Goal: Information Seeking & Learning: Check status

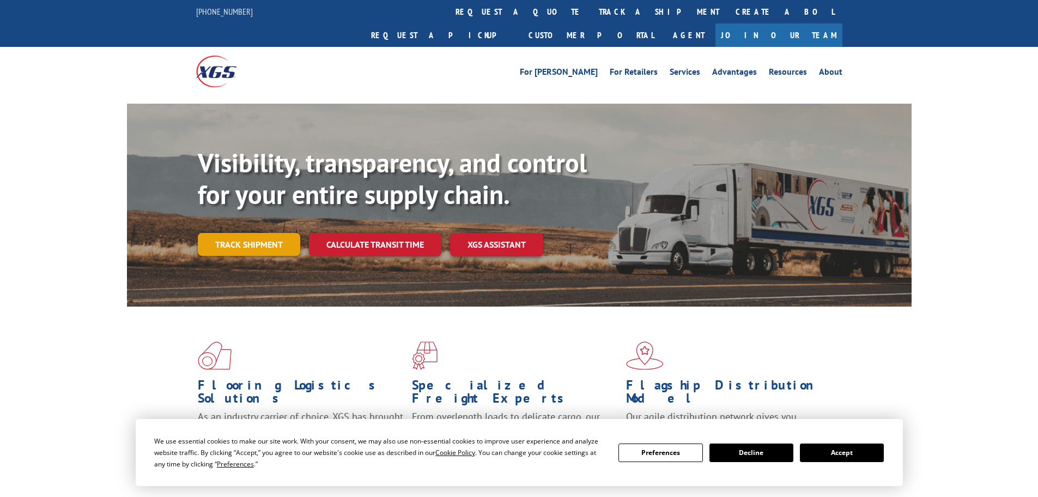
click at [270, 233] on link "Track shipment" at bounding box center [249, 244] width 102 height 23
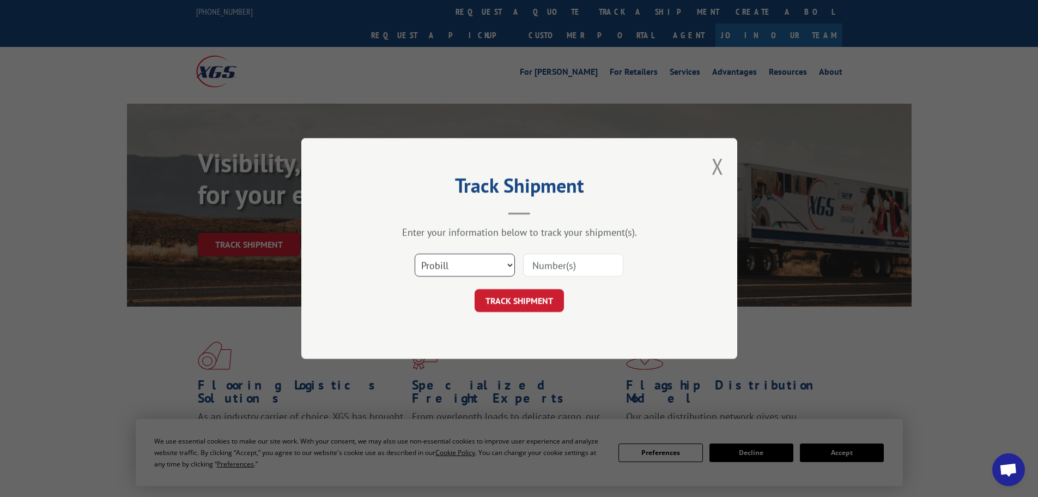
click at [450, 269] on select "Select category... Probill BOL PO" at bounding box center [465, 264] width 100 height 23
select select "po"
click at [415, 253] on select "Select category... Probill BOL PO" at bounding box center [465, 264] width 100 height 23
click at [558, 265] on input at bounding box center [573, 264] width 100 height 23
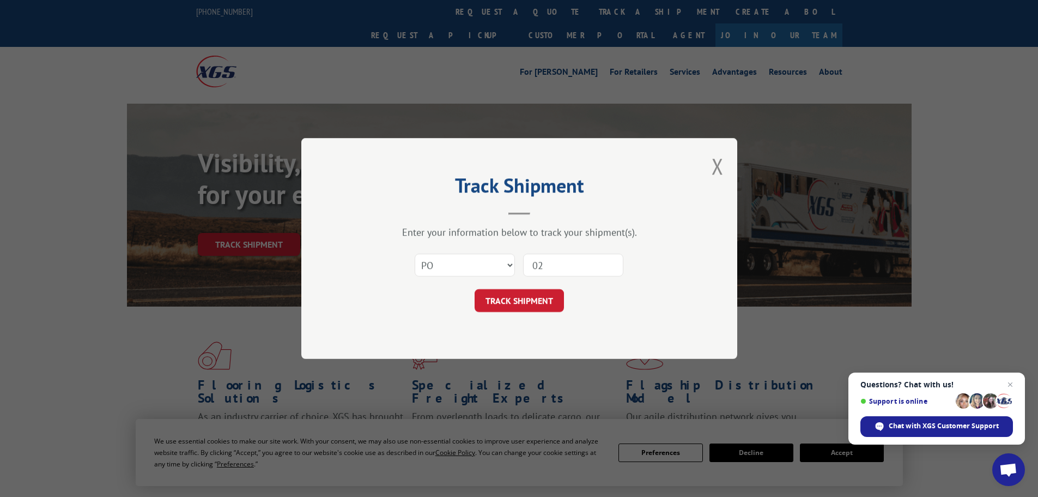
type input "0"
type input "057454"
click at [475, 289] on button "TRACK SHIPMENT" at bounding box center [519, 300] width 89 height 23
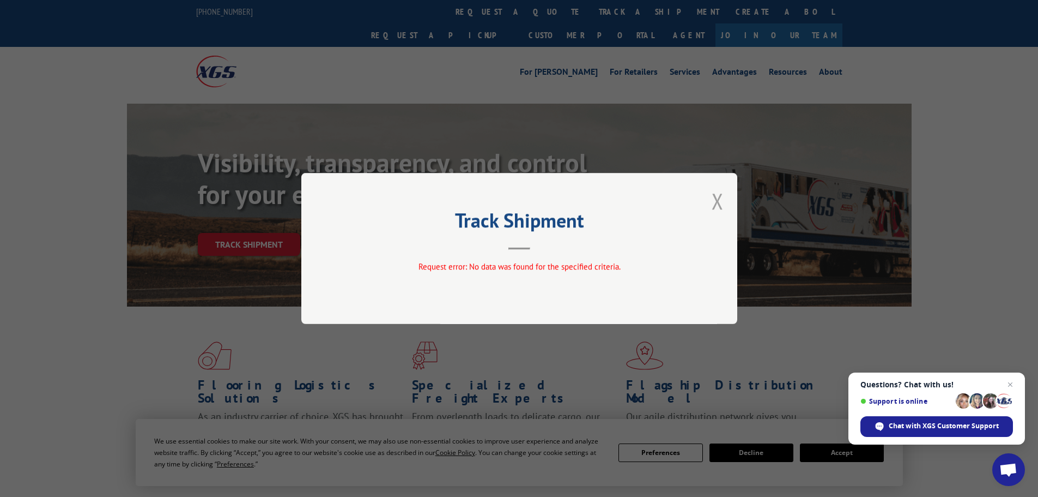
click at [716, 205] on button "Close modal" at bounding box center [718, 200] width 12 height 29
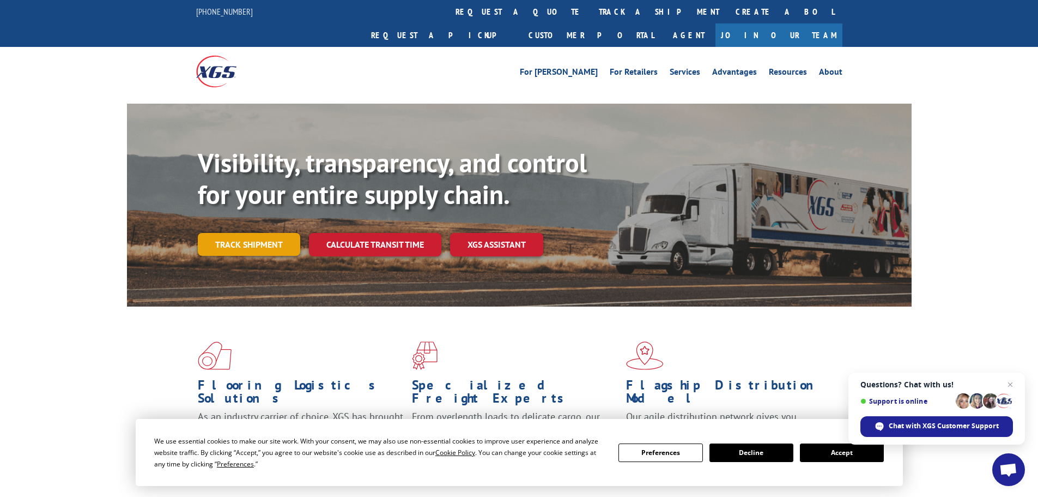
click at [243, 233] on link "Track shipment" at bounding box center [249, 244] width 102 height 23
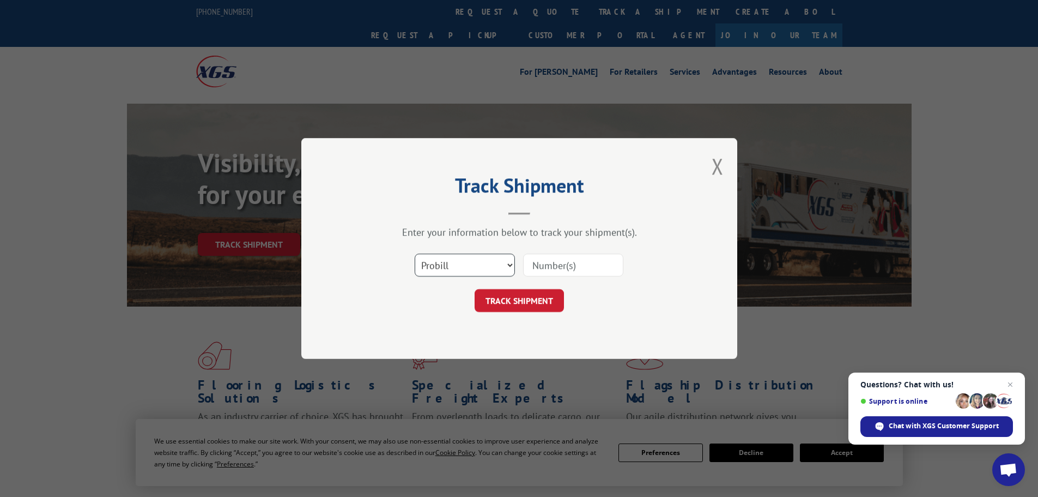
click at [457, 266] on select "Select category... Probill BOL PO" at bounding box center [465, 264] width 100 height 23
select select "po"
click at [415, 253] on select "Select category... Probill BOL PO" at bounding box center [465, 264] width 100 height 23
click at [560, 262] on input at bounding box center [573, 264] width 100 height 23
type input "02975039"
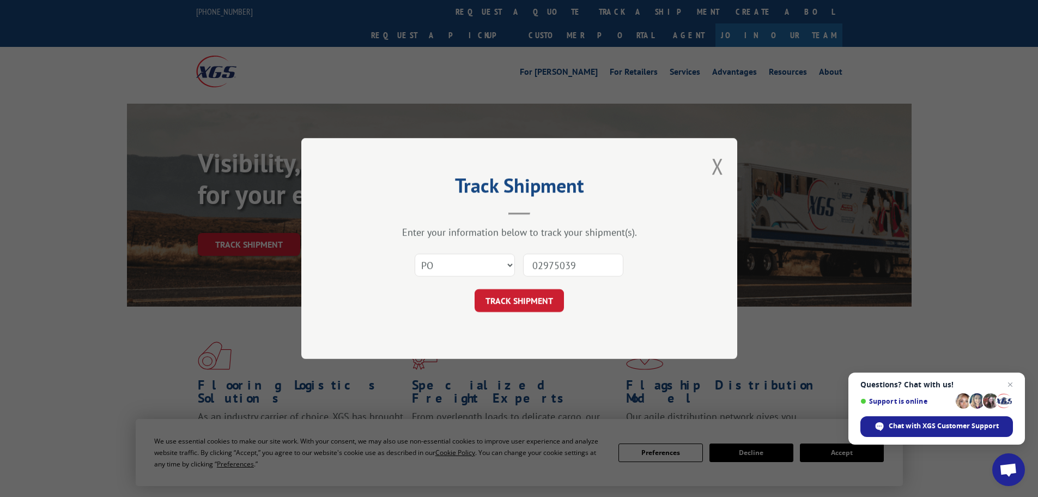
click at [475, 289] on button "TRACK SHIPMENT" at bounding box center [519, 300] width 89 height 23
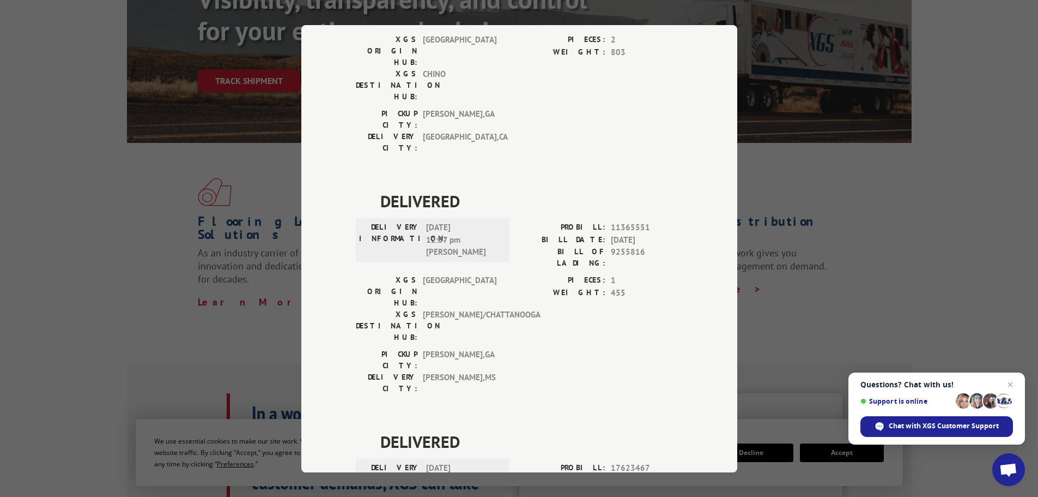
scroll to position [407, 0]
